Goal: Task Accomplishment & Management: Use online tool/utility

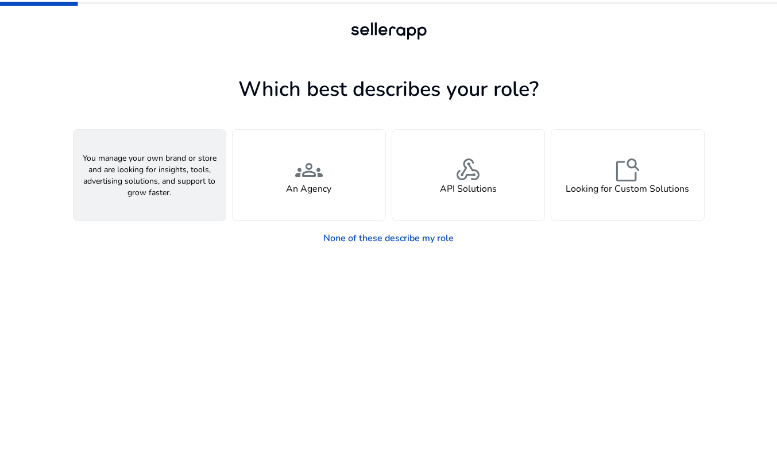
click at [198, 182] on div "person A Seller" at bounding box center [150, 175] width 153 height 91
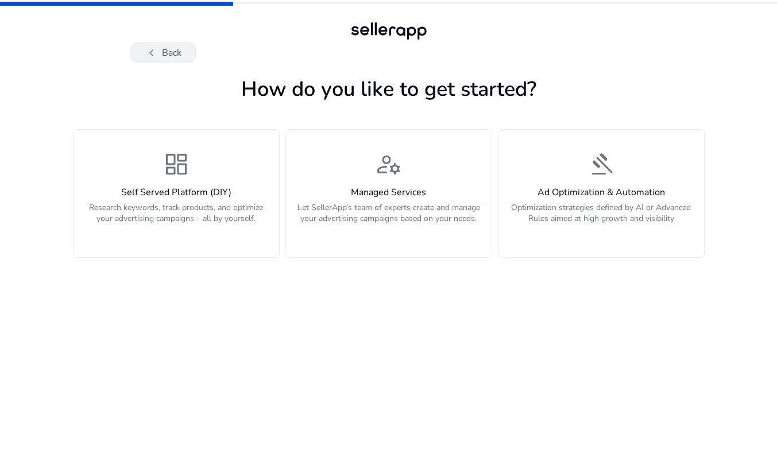
click at [174, 51] on button "chevron_left Back" at bounding box center [162, 53] width 65 height 21
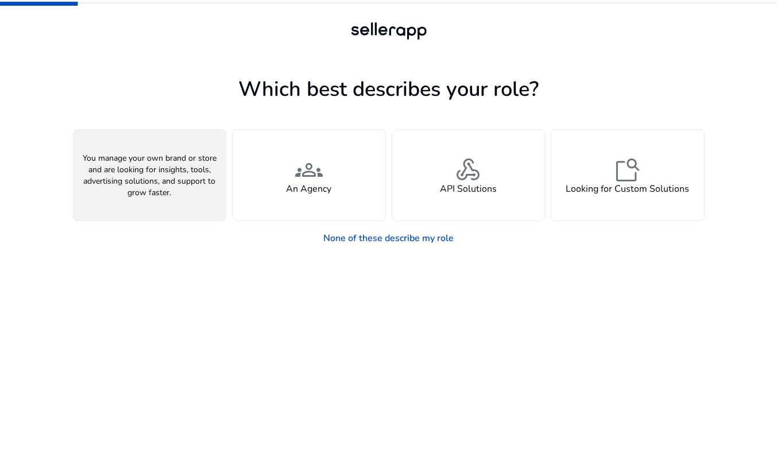
click at [170, 190] on div "person A Seller" at bounding box center [150, 175] width 153 height 91
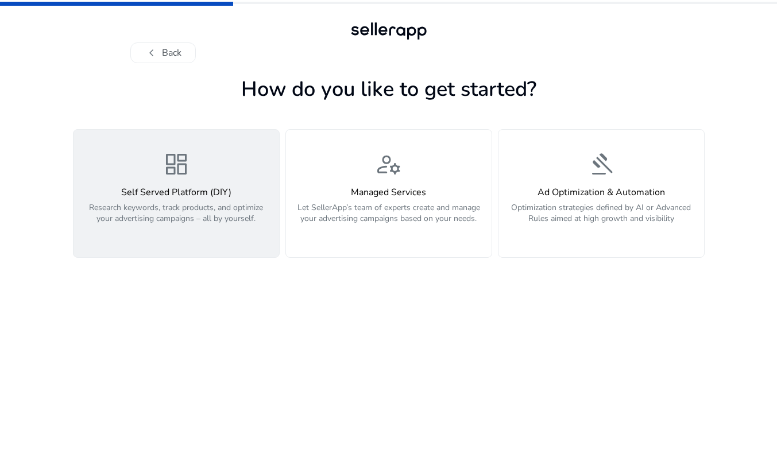
click at [212, 203] on p "Research keywords, track products, and optimize your advertising campaigns – al…" at bounding box center [176, 219] width 192 height 34
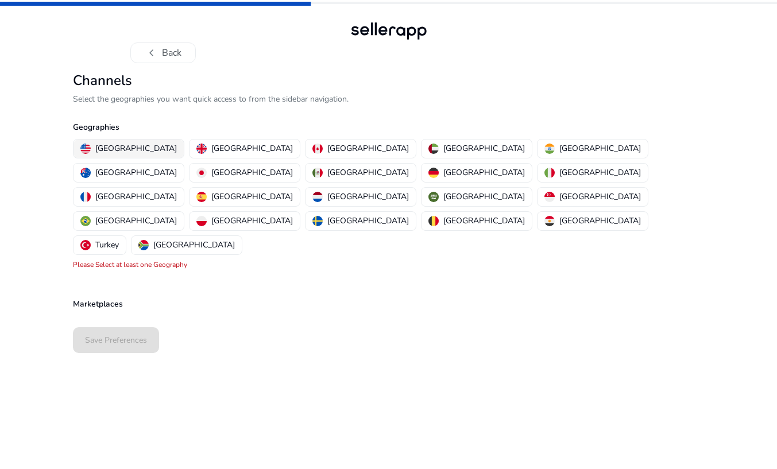
click at [114, 144] on p "[GEOGRAPHIC_DATA]" at bounding box center [136, 148] width 82 height 12
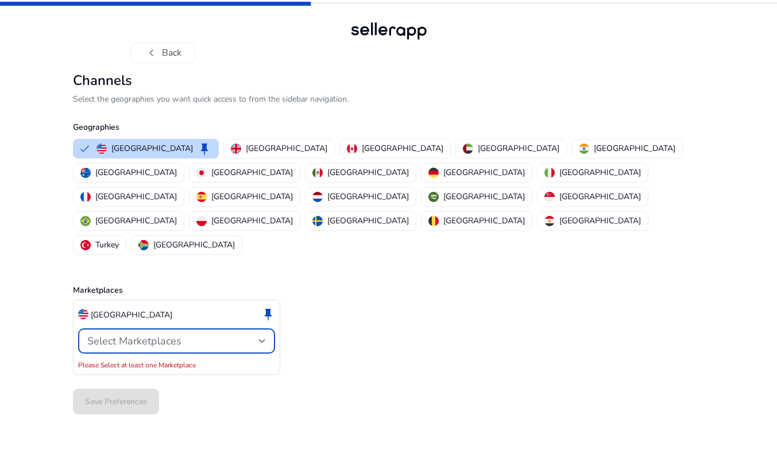
click at [141, 334] on span "Select Marketplaces" at bounding box center [134, 341] width 94 height 14
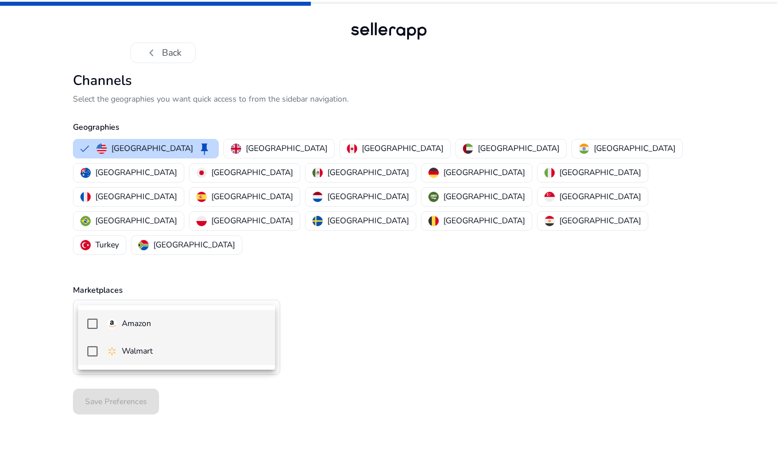
click at [94, 352] on mat-pseudo-checkbox at bounding box center [92, 351] width 10 height 10
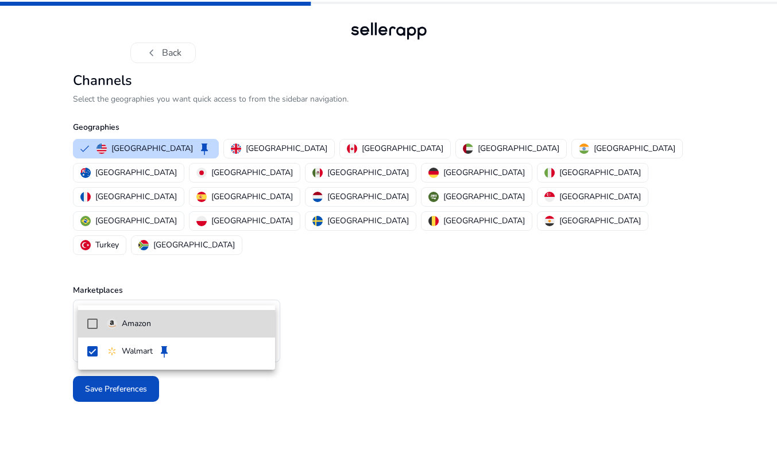
click at [96, 323] on mat-pseudo-checkbox at bounding box center [92, 324] width 10 height 10
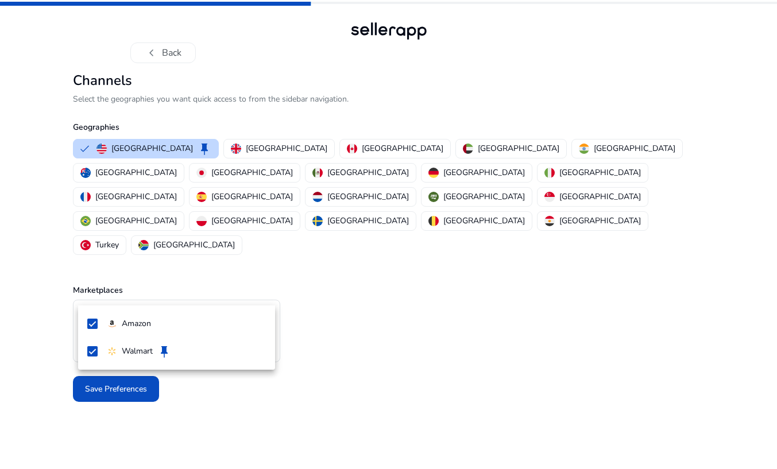
click at [142, 417] on div at bounding box center [388, 234] width 777 height 469
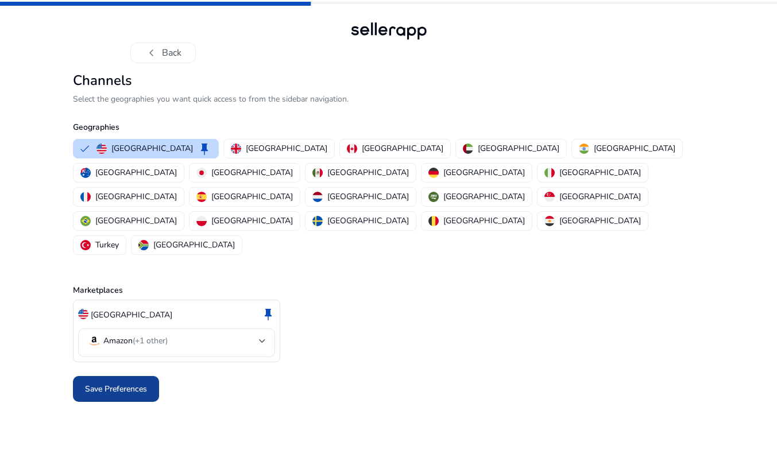
click at [124, 383] on span "Save Preferences" at bounding box center [116, 389] width 62 height 12
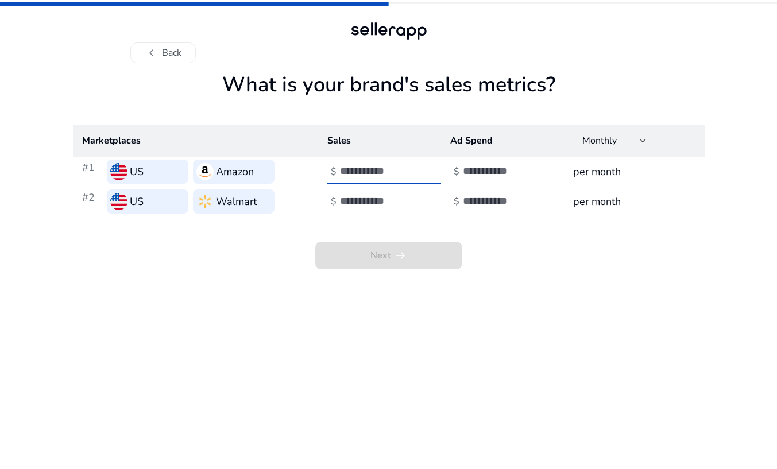
click at [368, 172] on input "number" at bounding box center [379, 171] width 78 height 13
type input "*****"
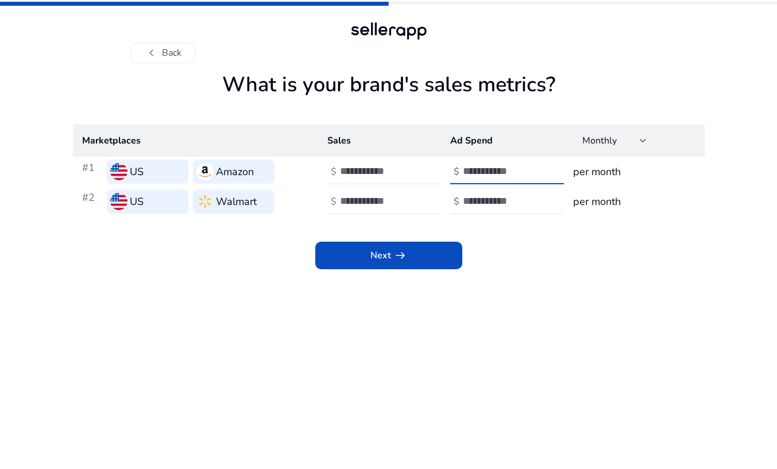
type input "****"
type input "*****"
type input "*"
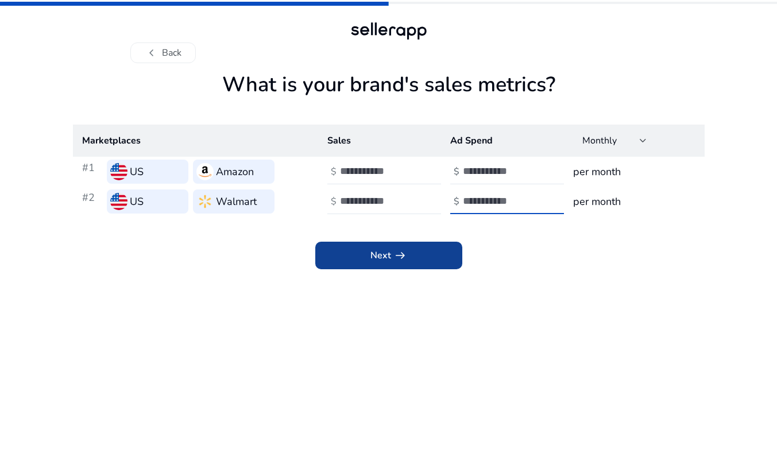
type input "****"
click at [364, 257] on span at bounding box center [388, 256] width 147 height 28
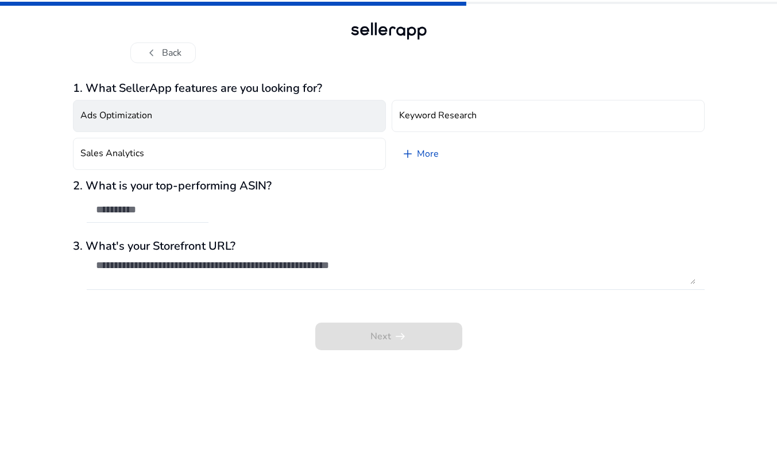
click at [253, 115] on button "Ads Optimization" at bounding box center [229, 116] width 313 height 32
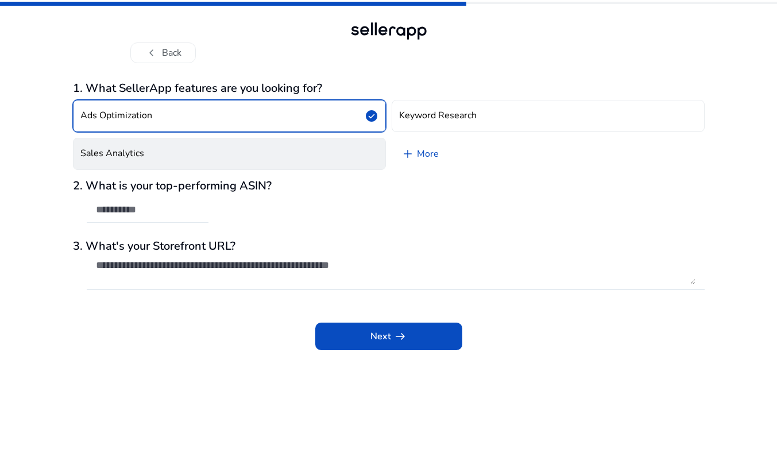
click at [248, 150] on button "Sales Analytics" at bounding box center [229, 154] width 313 height 32
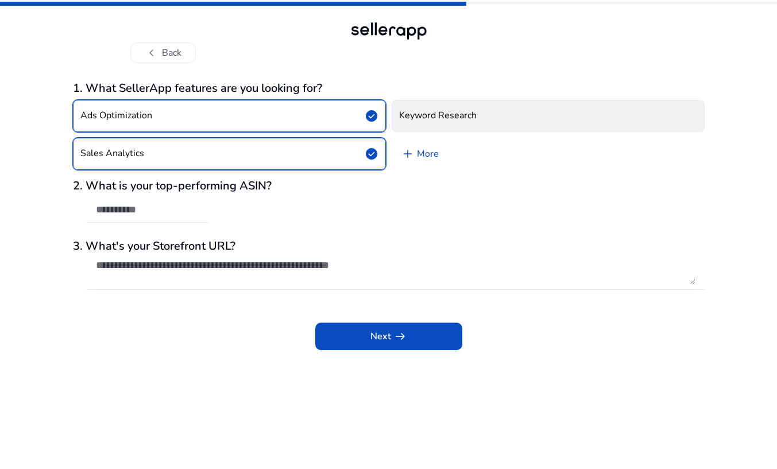
click at [465, 130] on button "Keyword Research" at bounding box center [548, 116] width 313 height 32
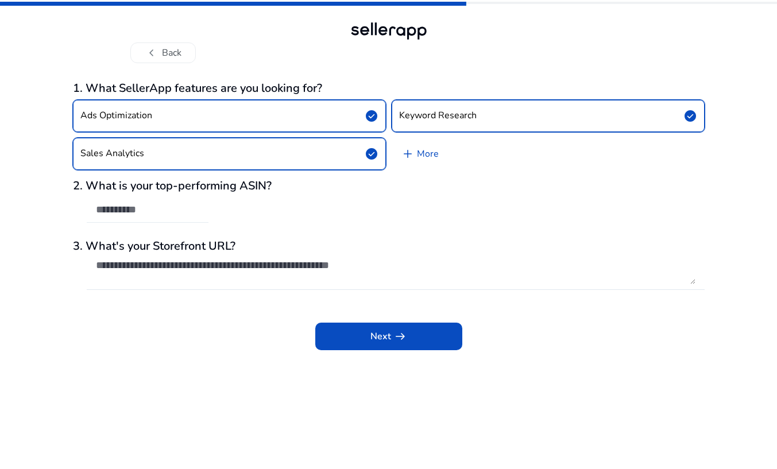
click at [195, 214] on input "text" at bounding box center [147, 209] width 103 height 13
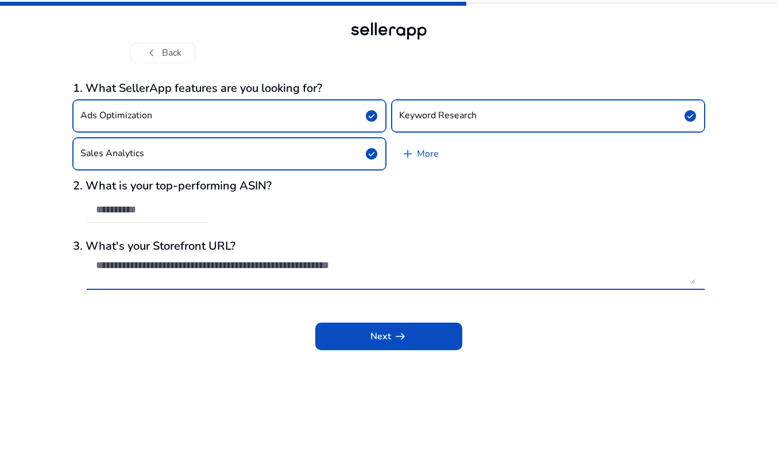
click at [195, 269] on textarea at bounding box center [396, 271] width 600 height 25
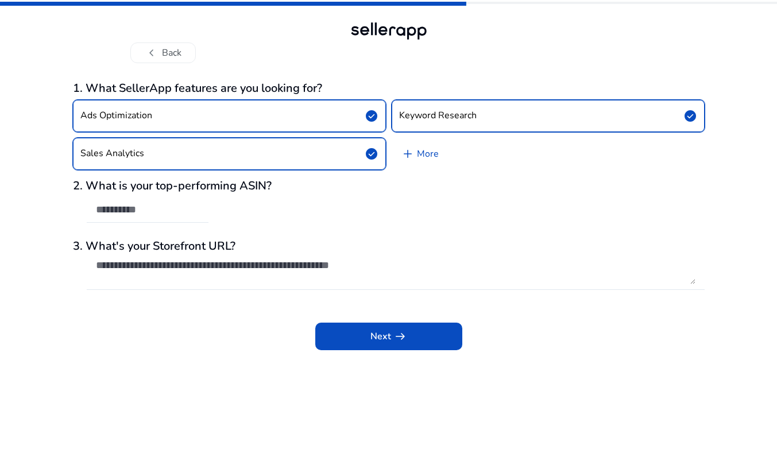
click at [218, 337] on div "Next arrow_right_alt" at bounding box center [389, 329] width 632 height 44
click at [337, 337] on span at bounding box center [388, 337] width 147 height 28
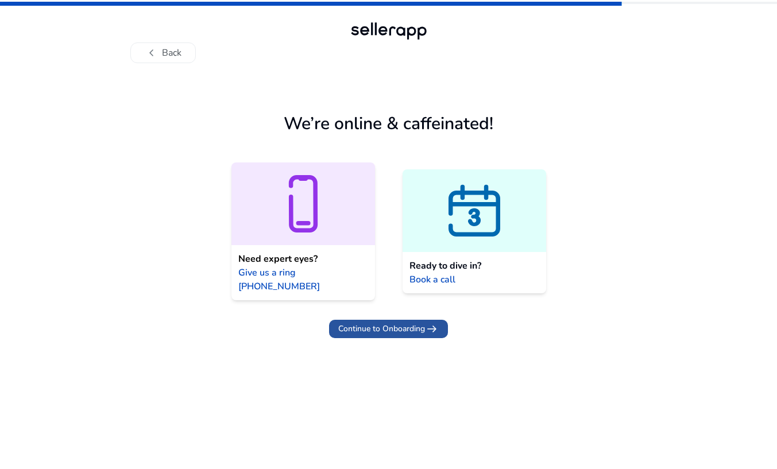
click at [391, 323] on span "Continue to Onboarding" at bounding box center [381, 329] width 87 height 12
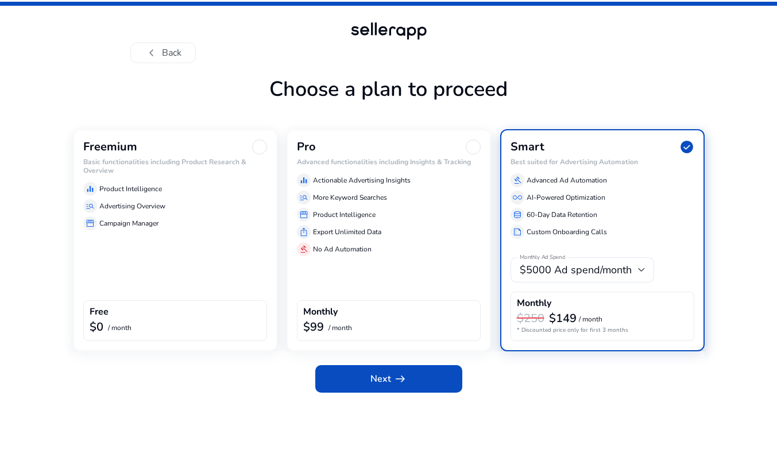
click at [194, 255] on div "Freemium Basic functionalities including Product Research & Overview equalizer …" at bounding box center [175, 240] width 205 height 222
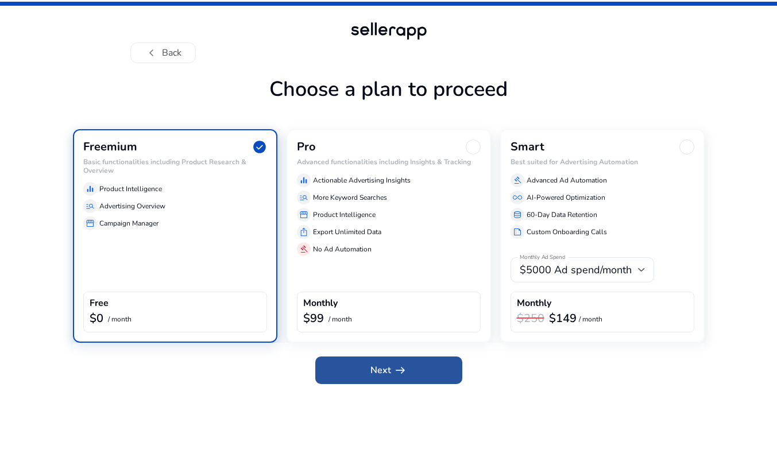
click at [382, 371] on span "Next arrow_right_alt" at bounding box center [389, 371] width 37 height 14
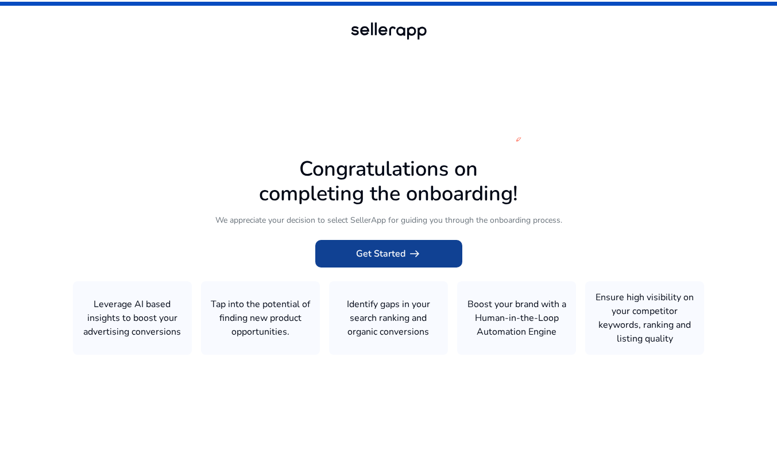
click at [369, 260] on span "Get Started arrow_right_alt" at bounding box center [388, 254] width 65 height 14
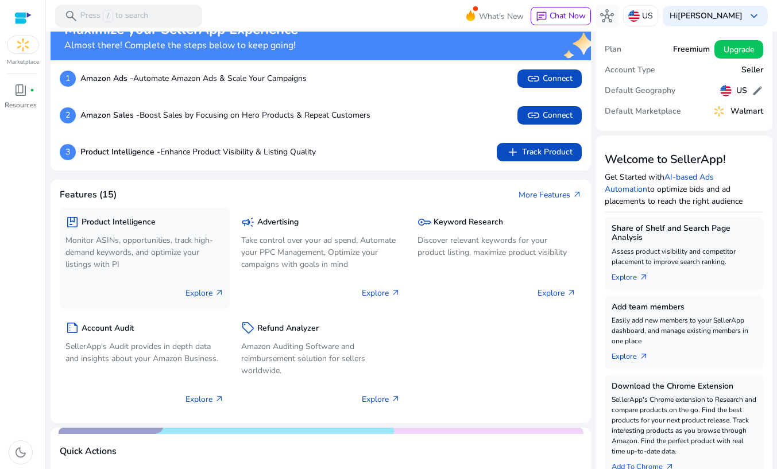
scroll to position [23, 0]
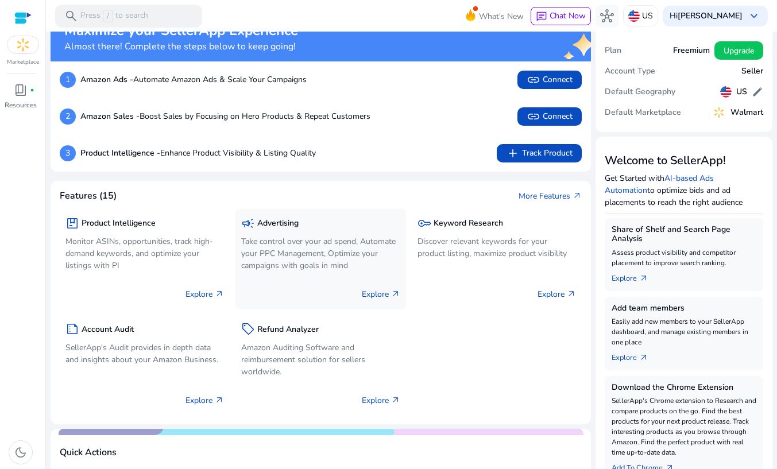
click at [279, 269] on p "Take control over your ad spend, Automate your PPC Management, Optimize your ca…" at bounding box center [320, 254] width 159 height 36
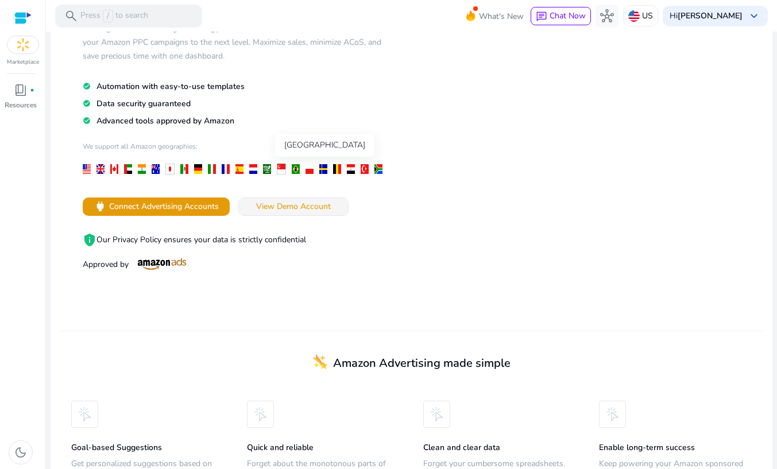
scroll to position [103, 0]
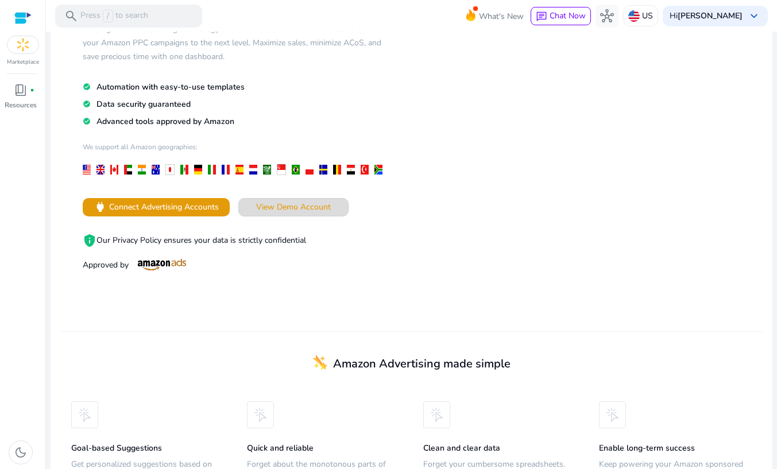
click at [291, 198] on span at bounding box center [293, 208] width 109 height 28
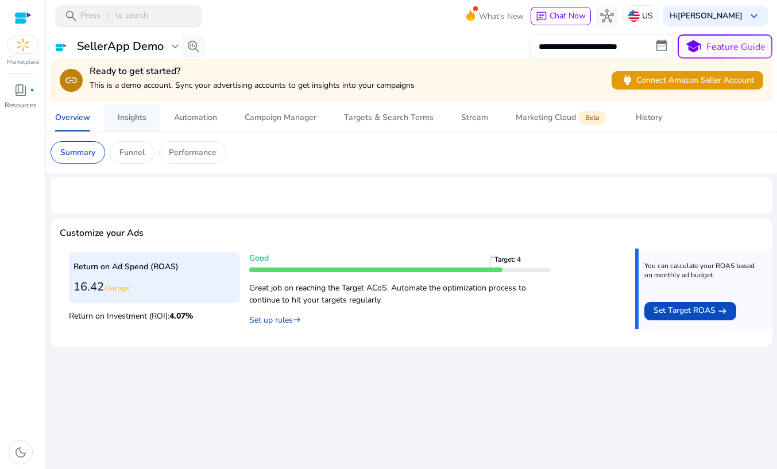
click at [134, 114] on div "Insights" at bounding box center [132, 118] width 29 height 8
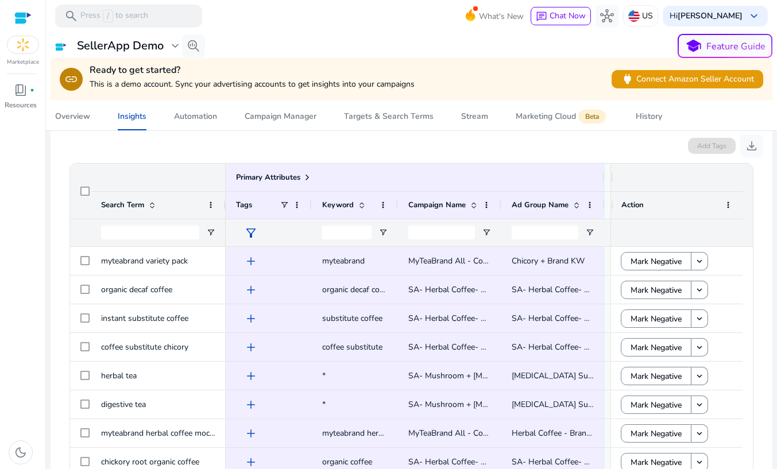
scroll to position [176, 0]
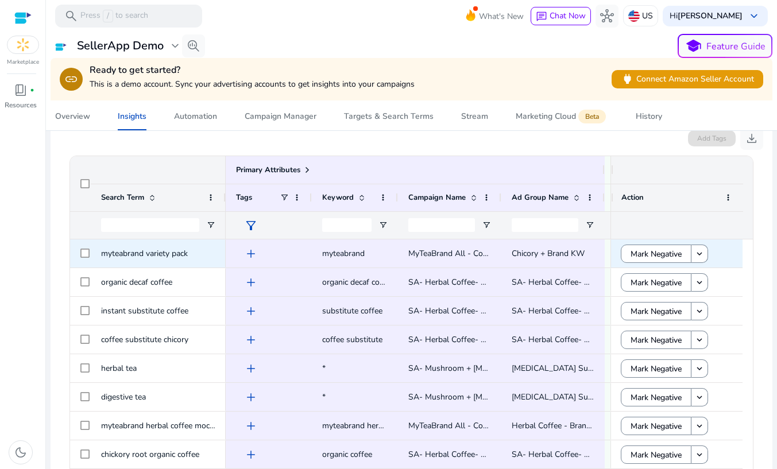
click at [178, 257] on span "myteabrand variety pack" at bounding box center [144, 253] width 87 height 11
click at [700, 255] on mat-icon "keyboard_arrow_down" at bounding box center [700, 254] width 10 height 10
click at [446, 251] on span "MyTeaBrand All - Coffee + Tea" at bounding box center [464, 253] width 110 height 11
click at [364, 242] on span "myteabrand" at bounding box center [354, 254] width 65 height 24
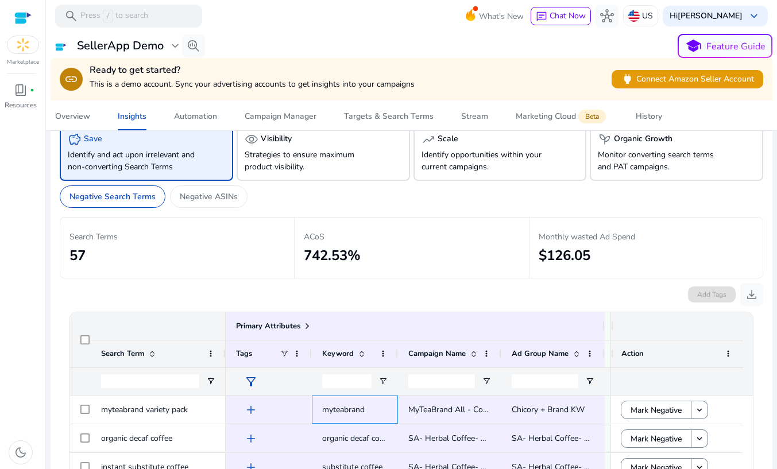
scroll to position [18, 0]
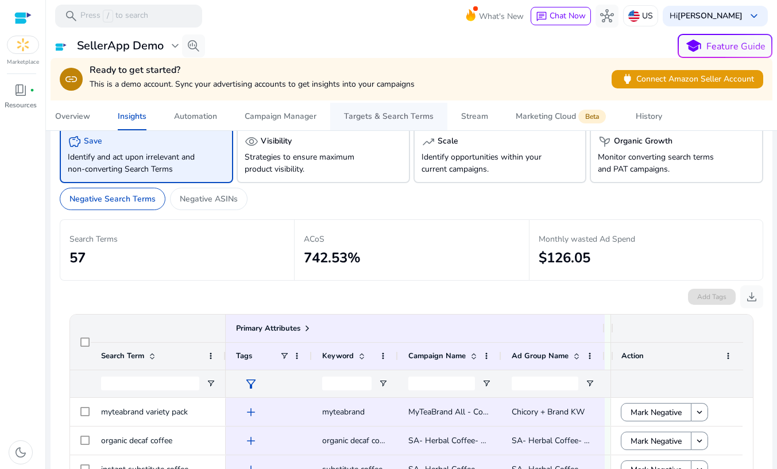
click at [365, 110] on span "Targets & Search Terms" at bounding box center [389, 117] width 90 height 28
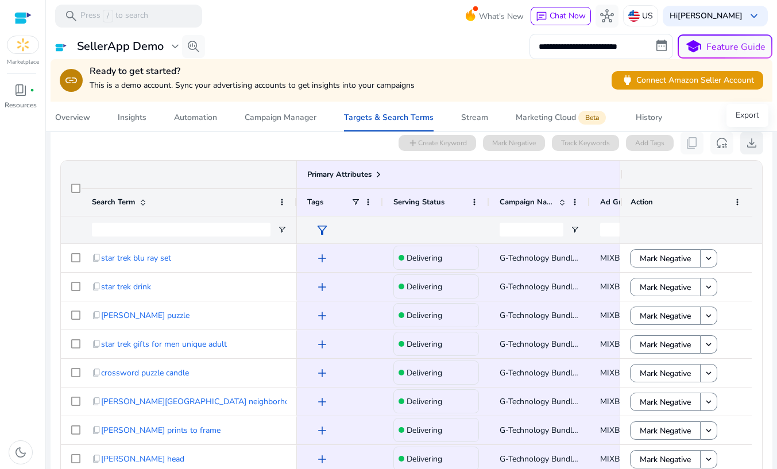
click at [748, 146] on span "download" at bounding box center [752, 143] width 14 height 14
click at [142, 201] on span at bounding box center [142, 202] width 9 height 9
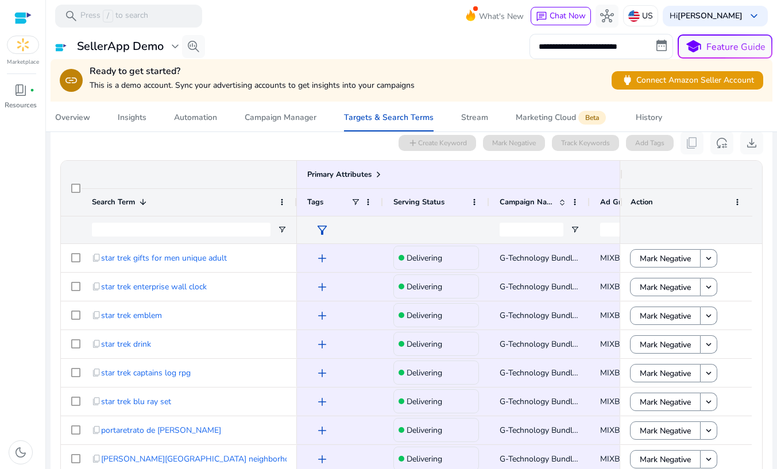
click at [135, 205] on span at bounding box center [141, 202] width 13 height 9
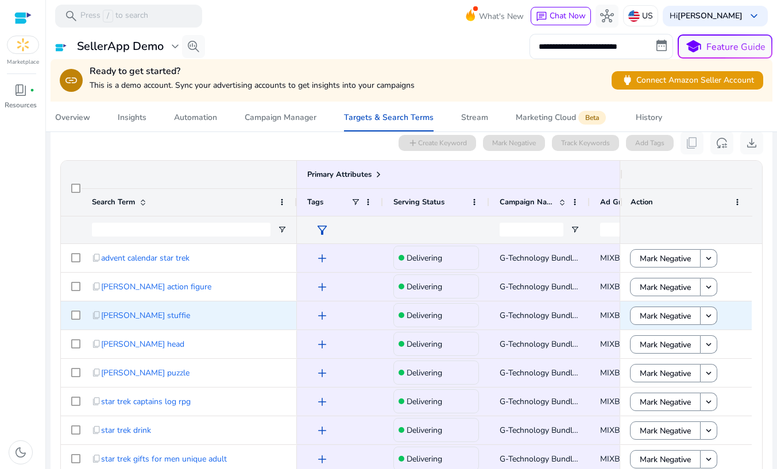
scroll to position [0, 28]
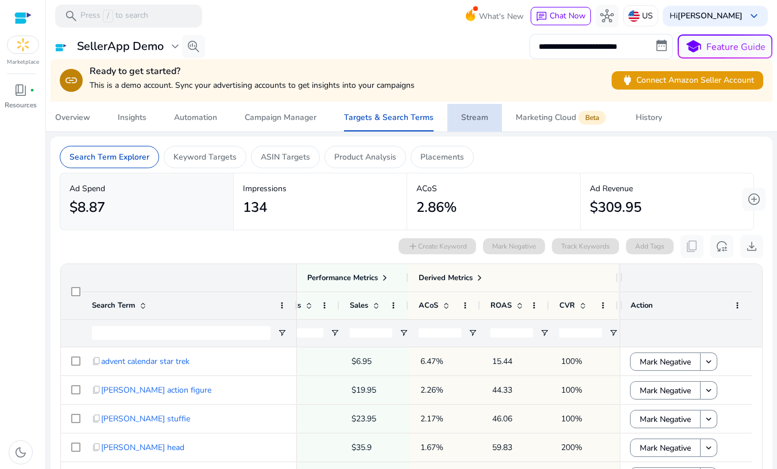
click at [481, 125] on span "Stream" at bounding box center [474, 118] width 27 height 28
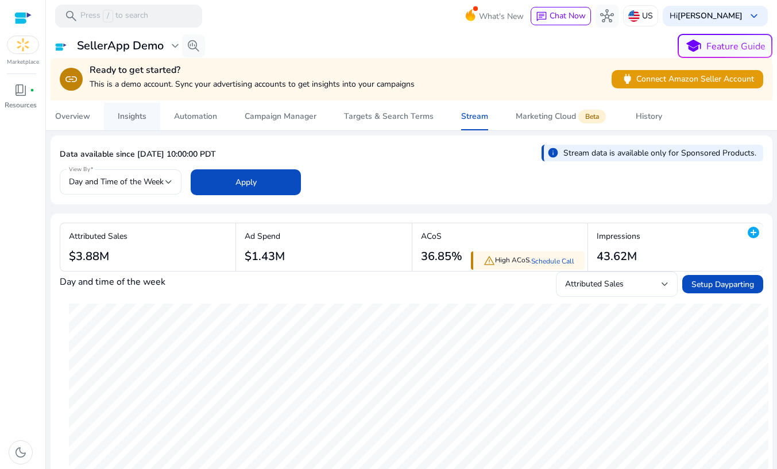
click at [143, 114] on div "Insights" at bounding box center [132, 117] width 29 height 8
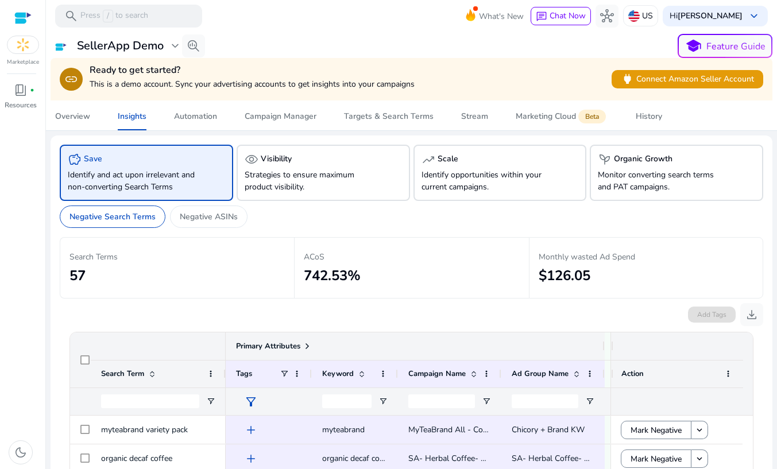
click at [277, 346] on span "Primary Attributes" at bounding box center [268, 346] width 64 height 10
click at [307, 349] on span at bounding box center [307, 346] width 9 height 9
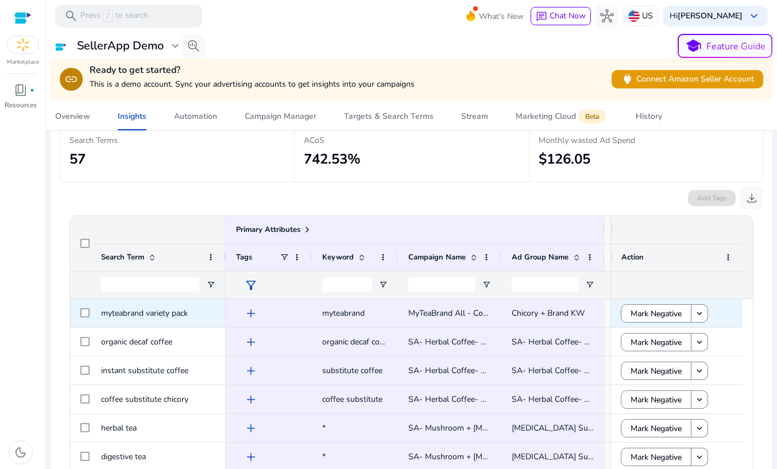
click at [564, 312] on span "Chicory + Brand KW" at bounding box center [548, 313] width 73 height 11
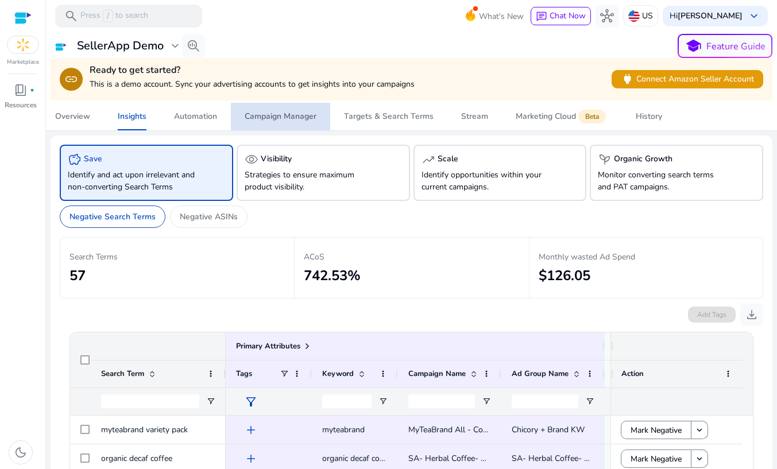
click at [310, 120] on div "Campaign Manager" at bounding box center [281, 117] width 72 height 8
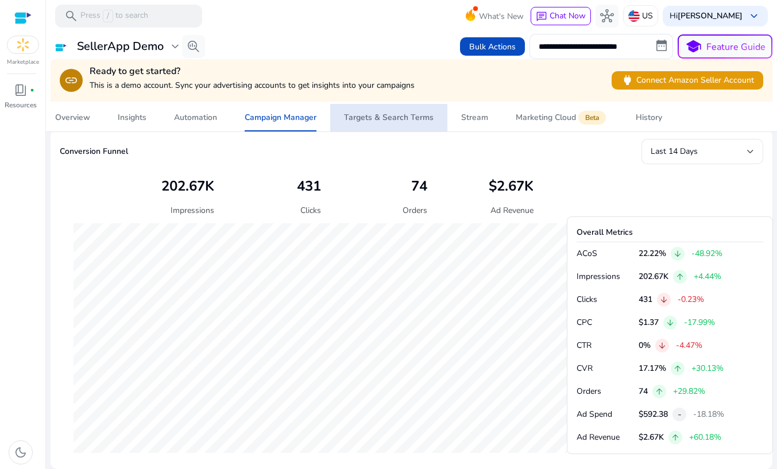
scroll to position [396, 0]
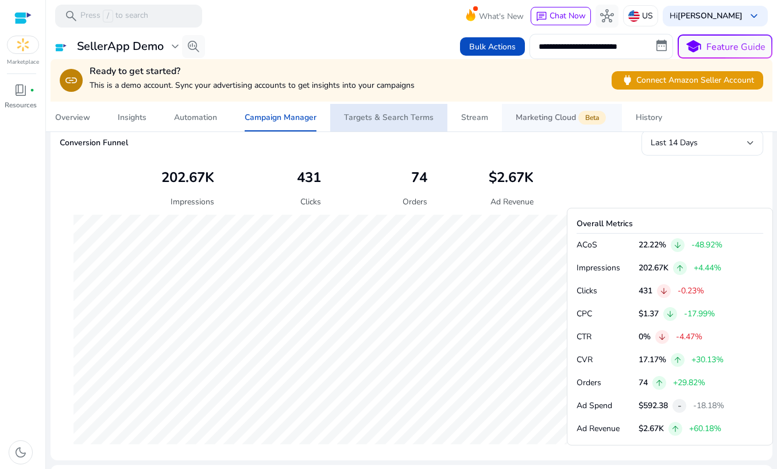
click at [541, 123] on span "Marketing Cloud Beta" at bounding box center [562, 118] width 93 height 28
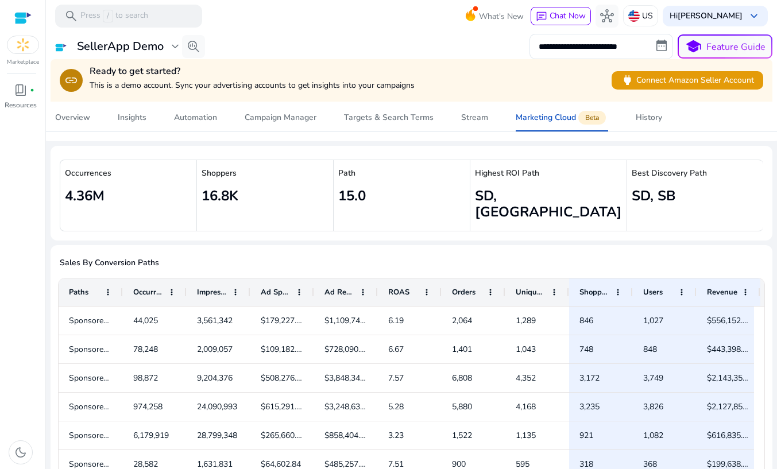
scroll to position [35, 0]
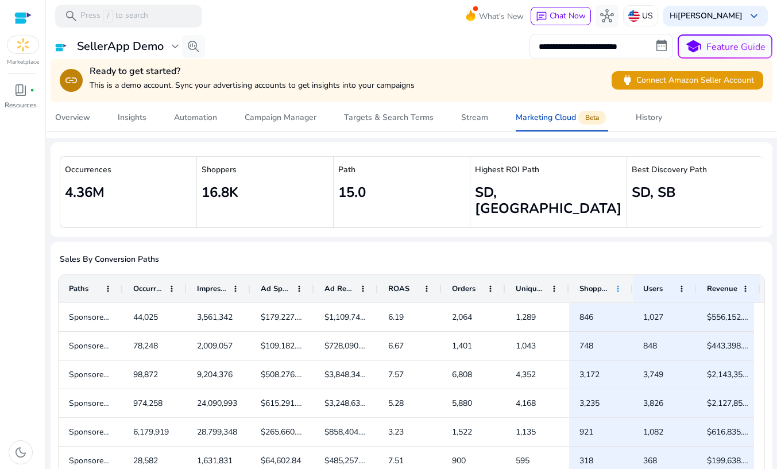
click at [618, 284] on span at bounding box center [618, 288] width 9 height 9
click at [595, 284] on span "Shoppers" at bounding box center [595, 289] width 30 height 10
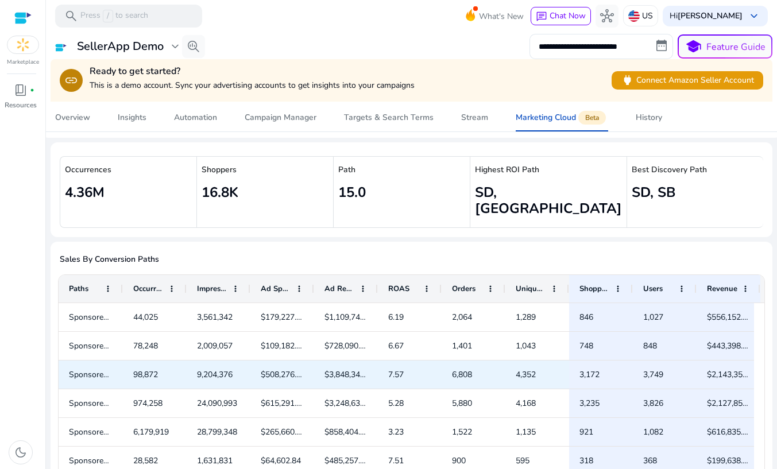
scroll to position [0, 0]
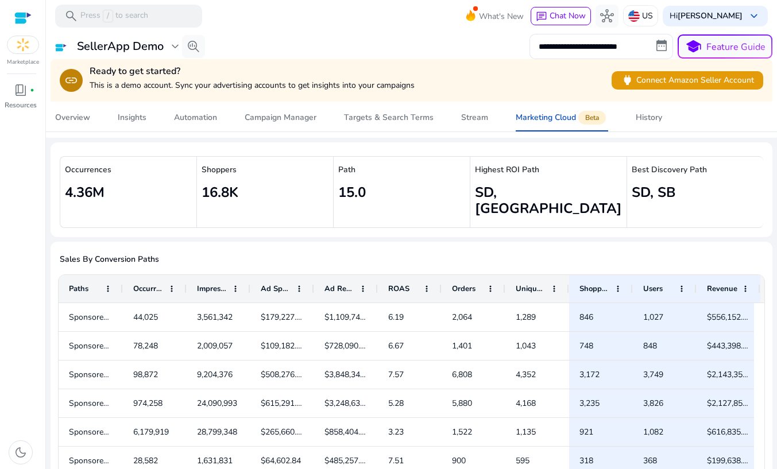
click at [26, 47] on img at bounding box center [22, 44] width 31 height 17
click at [22, 17] on div at bounding box center [22, 17] width 17 height 13
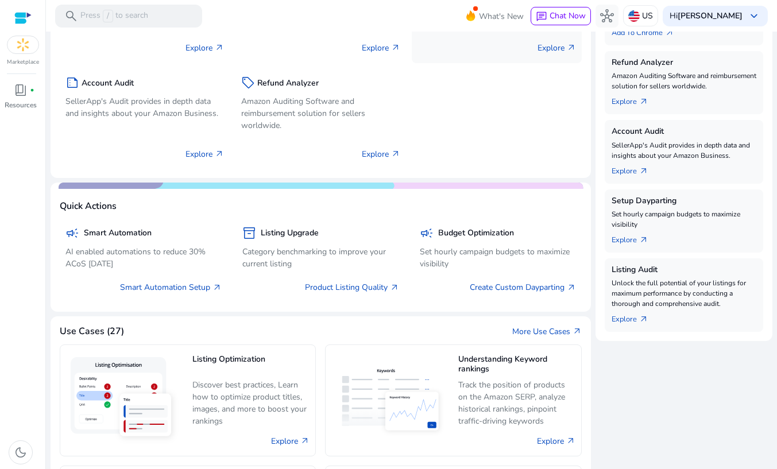
scroll to position [283, 0]
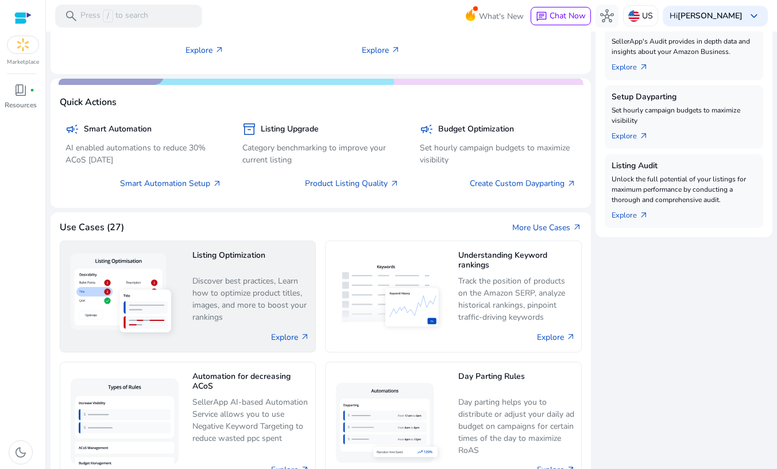
click at [239, 264] on h5 "Listing Optimization" at bounding box center [250, 261] width 117 height 20
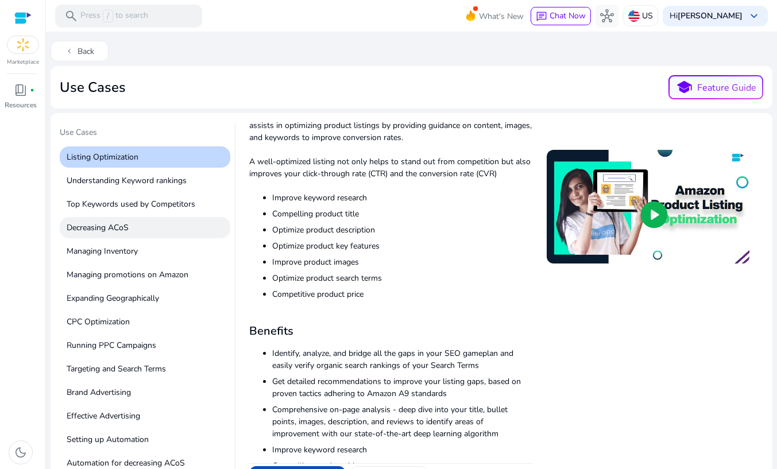
click at [122, 237] on p "Decreasing ACoS" at bounding box center [145, 227] width 171 height 21
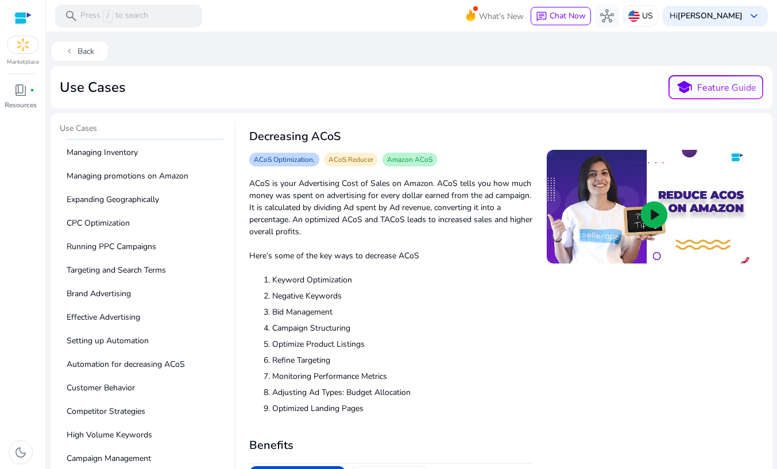
scroll to position [111, 0]
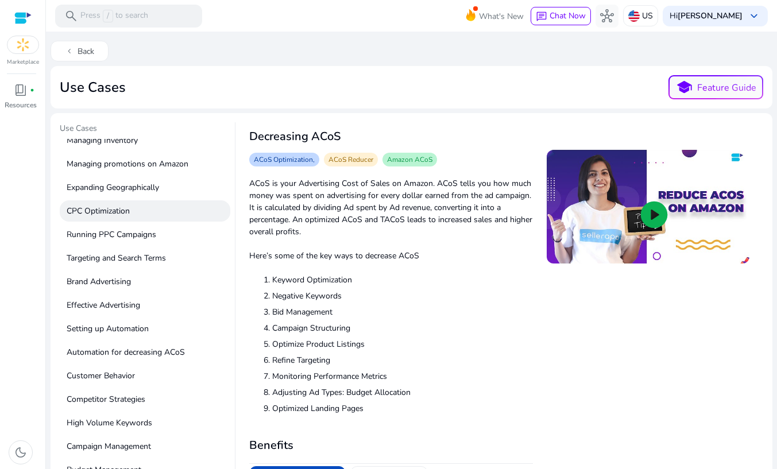
click at [121, 214] on p "CPC Optimization" at bounding box center [145, 211] width 171 height 21
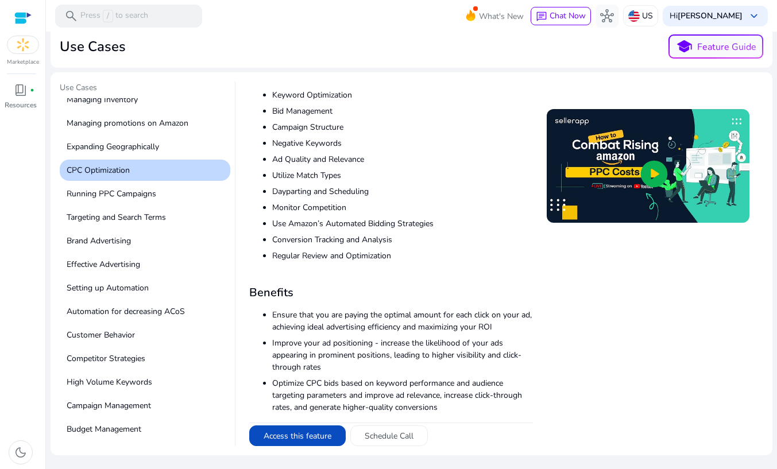
scroll to position [40, 0]
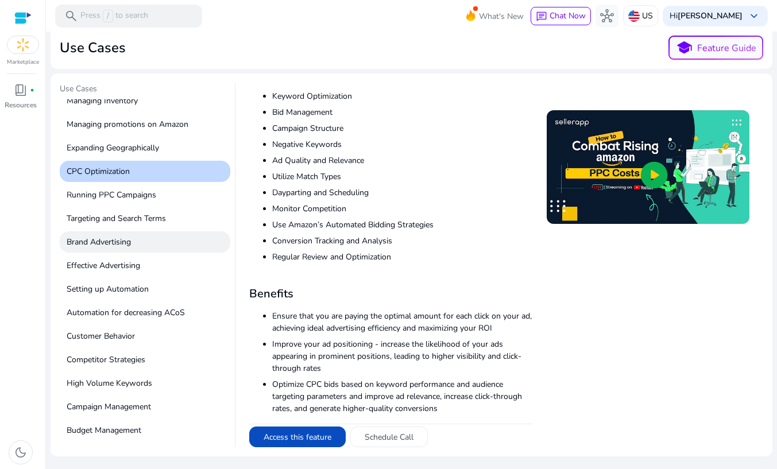
click at [109, 246] on p "Brand Advertising" at bounding box center [145, 242] width 171 height 21
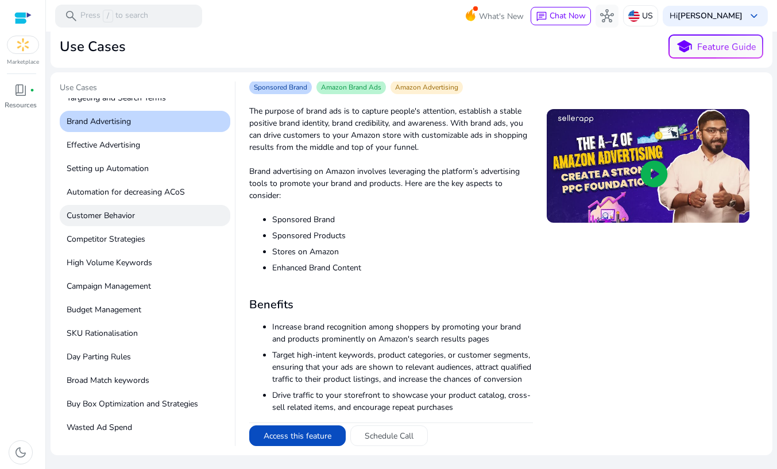
scroll to position [292, 0]
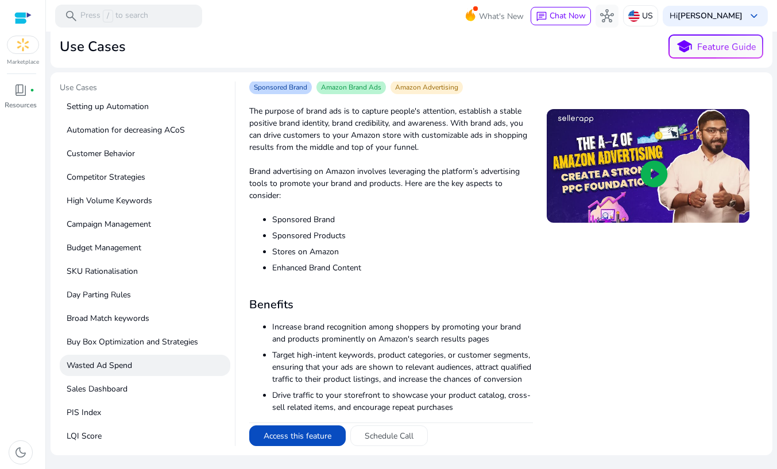
click at [116, 366] on p "Wasted Ad Spend" at bounding box center [145, 365] width 171 height 21
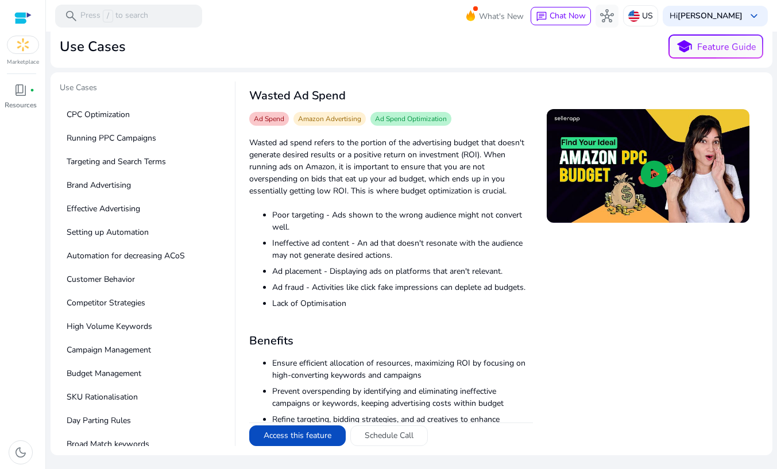
scroll to position [168, 0]
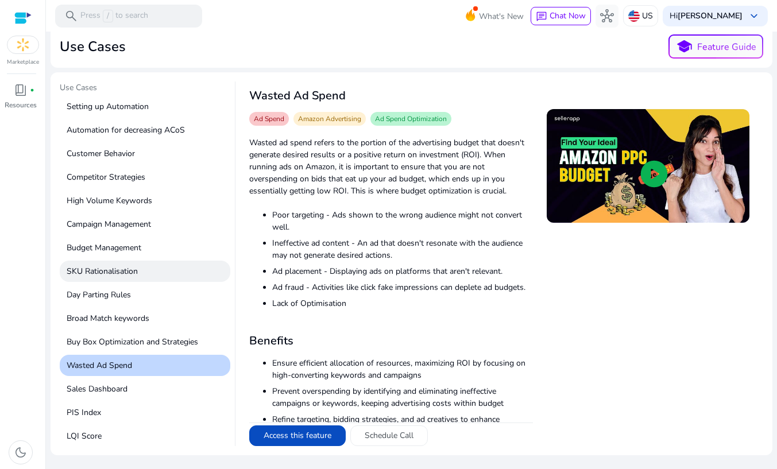
click at [142, 269] on p "SKU Rationalisation" at bounding box center [145, 271] width 171 height 21
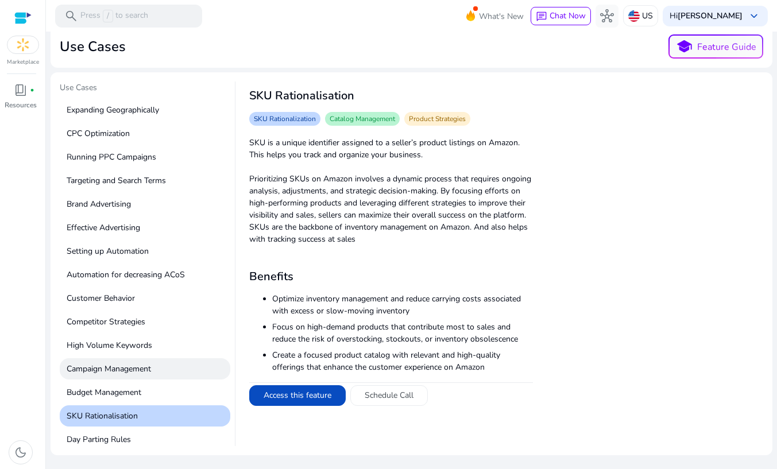
scroll to position [141, 0]
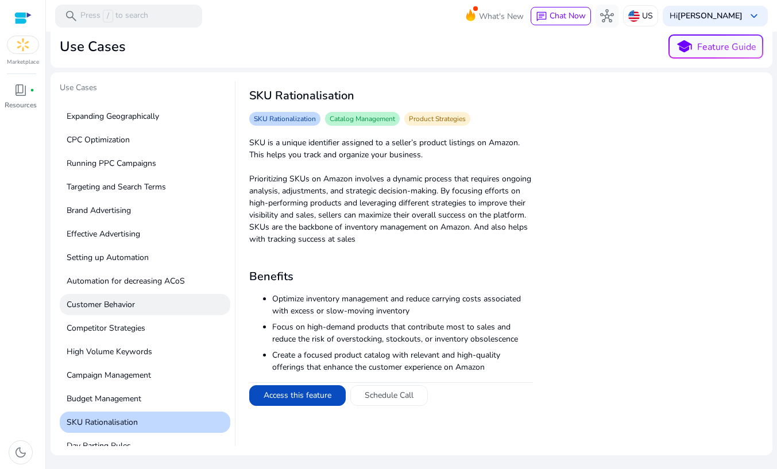
click at [118, 302] on p "Customer Behavior" at bounding box center [145, 304] width 171 height 21
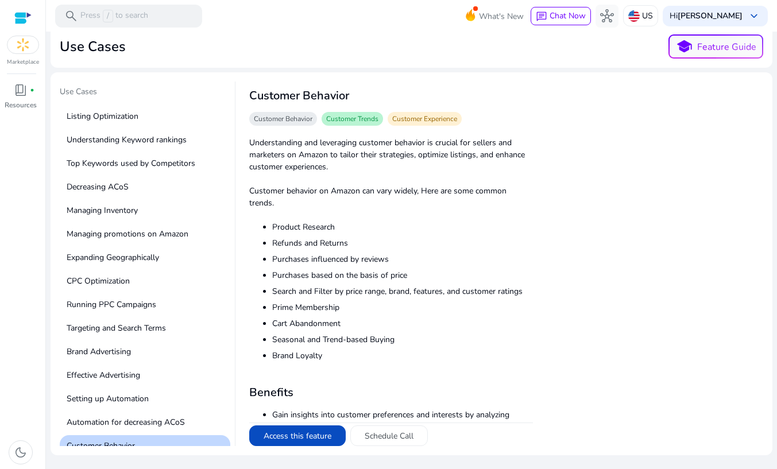
scroll to position [0, 0]
